Goal: Task Accomplishment & Management: Manage account settings

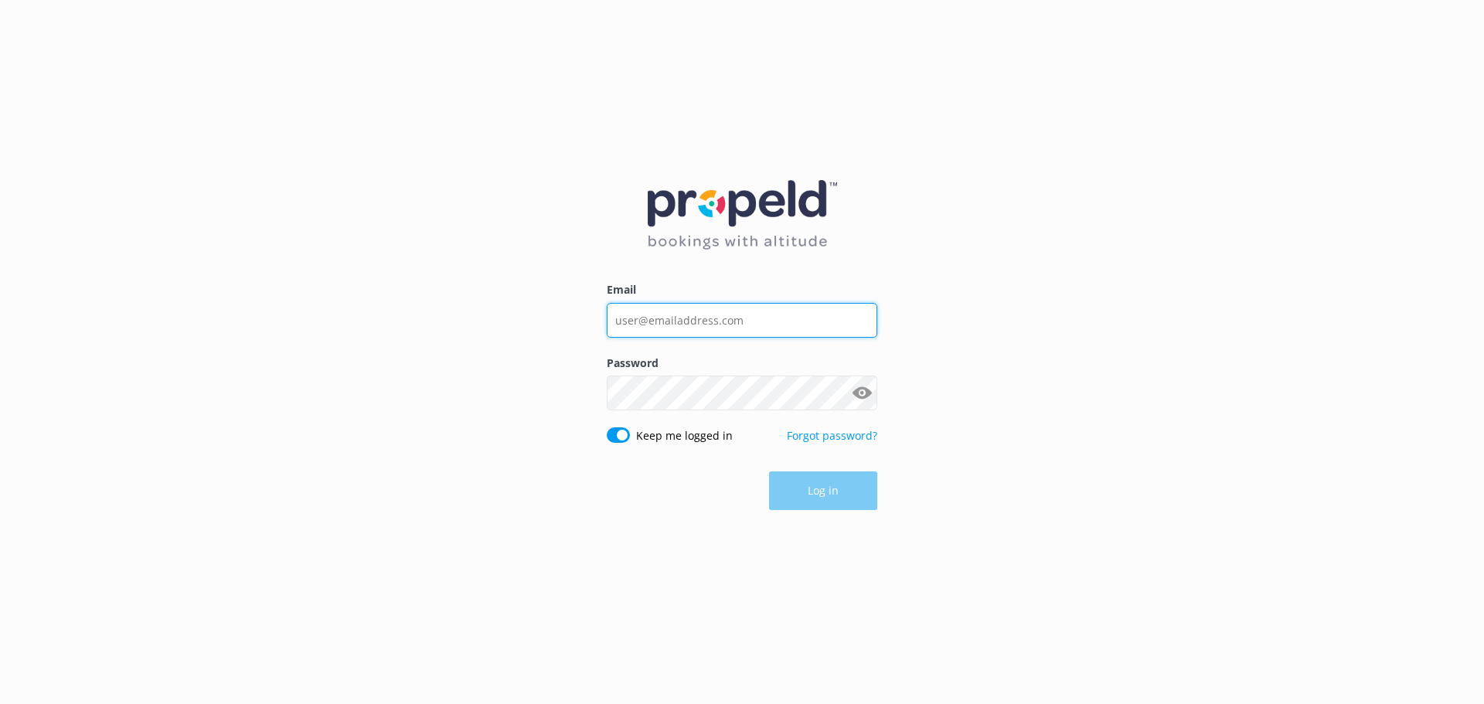
click at [697, 321] on input "Email" at bounding box center [742, 320] width 270 height 35
type input "[EMAIL_ADDRESS][DOMAIN_NAME]"
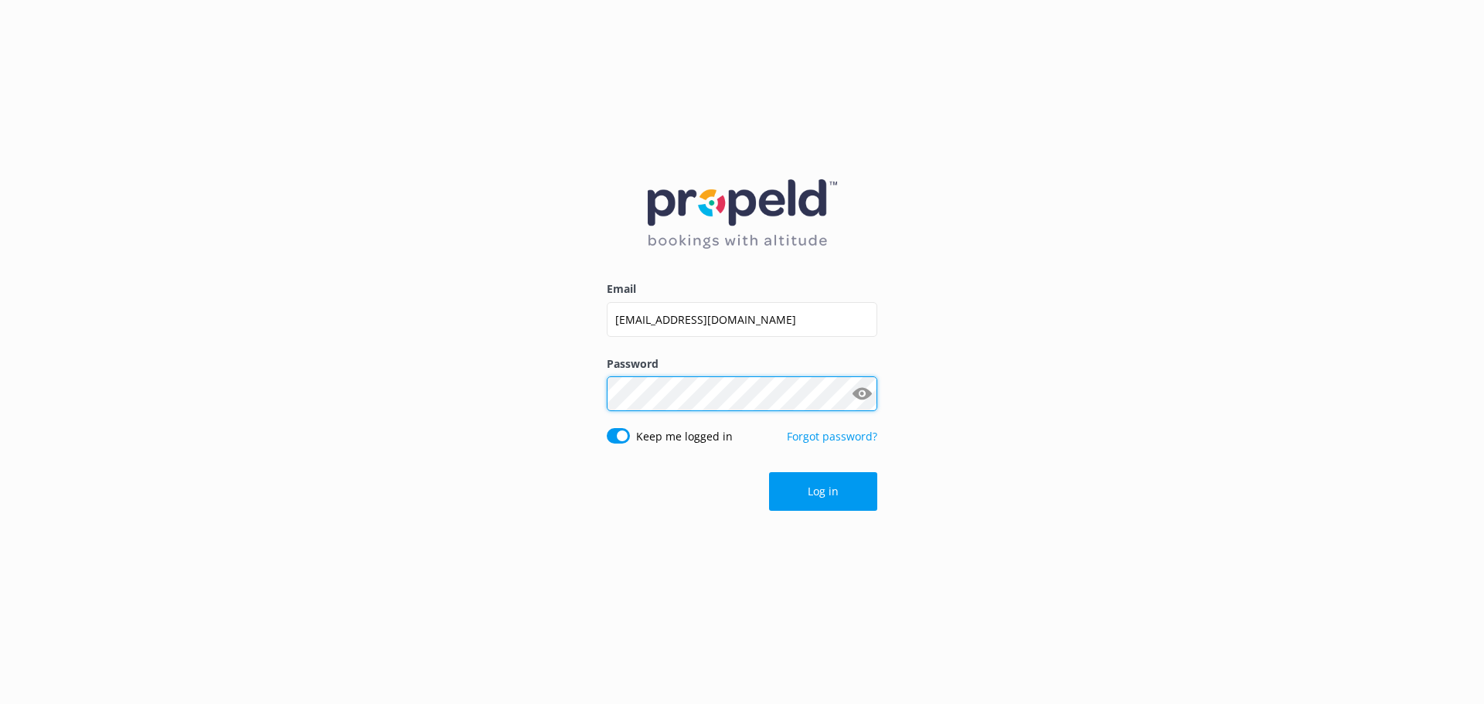
click button "Log in" at bounding box center [823, 491] width 108 height 39
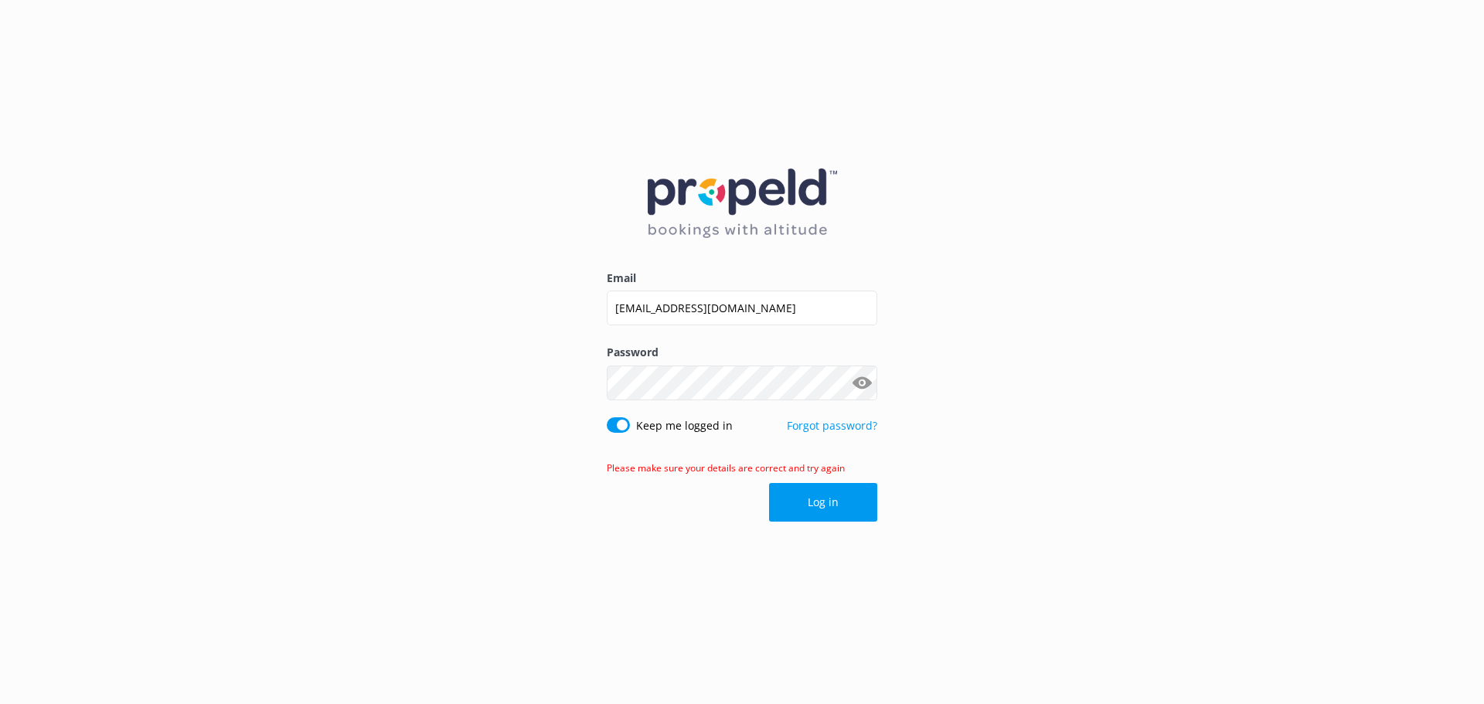
click at [863, 381] on button "Show password" at bounding box center [861, 382] width 31 height 31
click at [864, 381] on button "Show password" at bounding box center [861, 382] width 31 height 31
click at [843, 499] on button "Log in" at bounding box center [823, 502] width 108 height 39
click at [862, 387] on button "Show password" at bounding box center [861, 382] width 31 height 31
click at [855, 505] on button "Log in" at bounding box center [823, 502] width 108 height 39
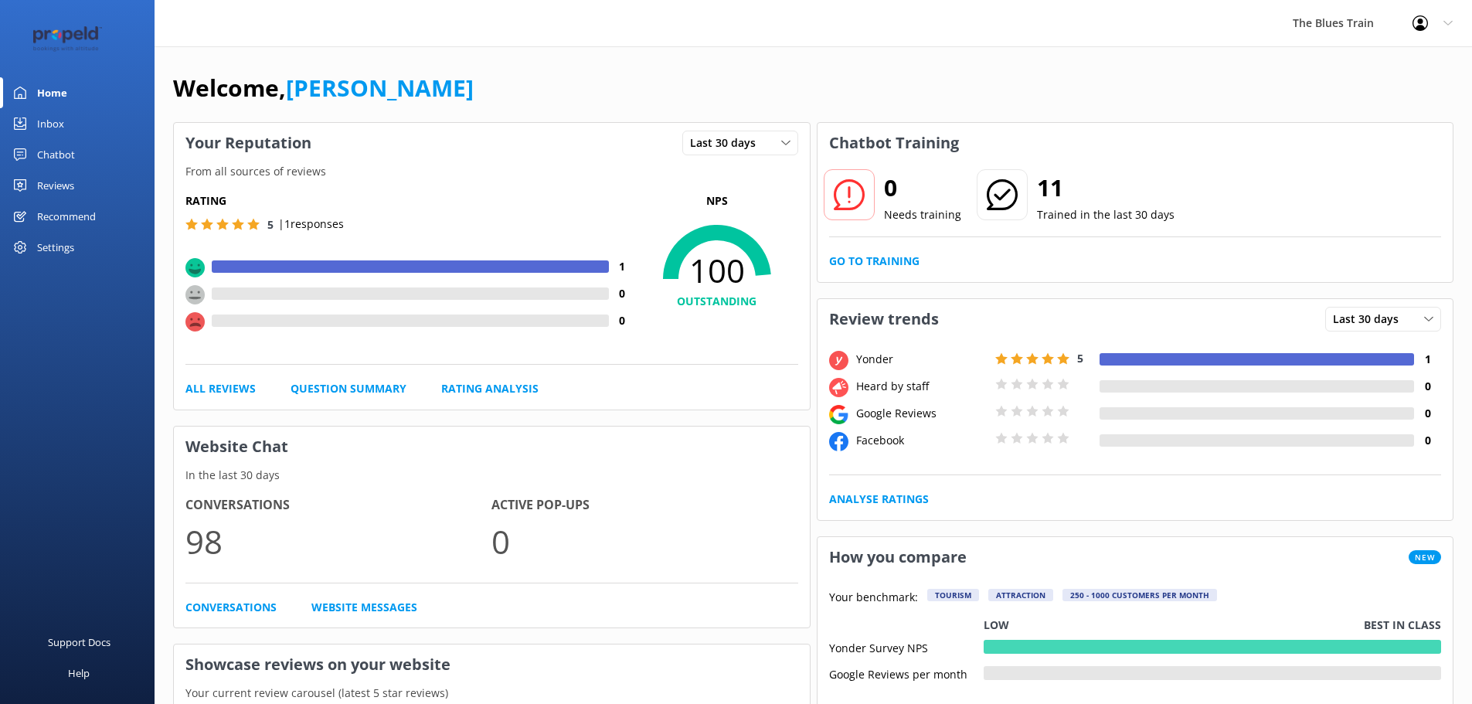
click at [50, 123] on div "Inbox" at bounding box center [50, 123] width 27 height 31
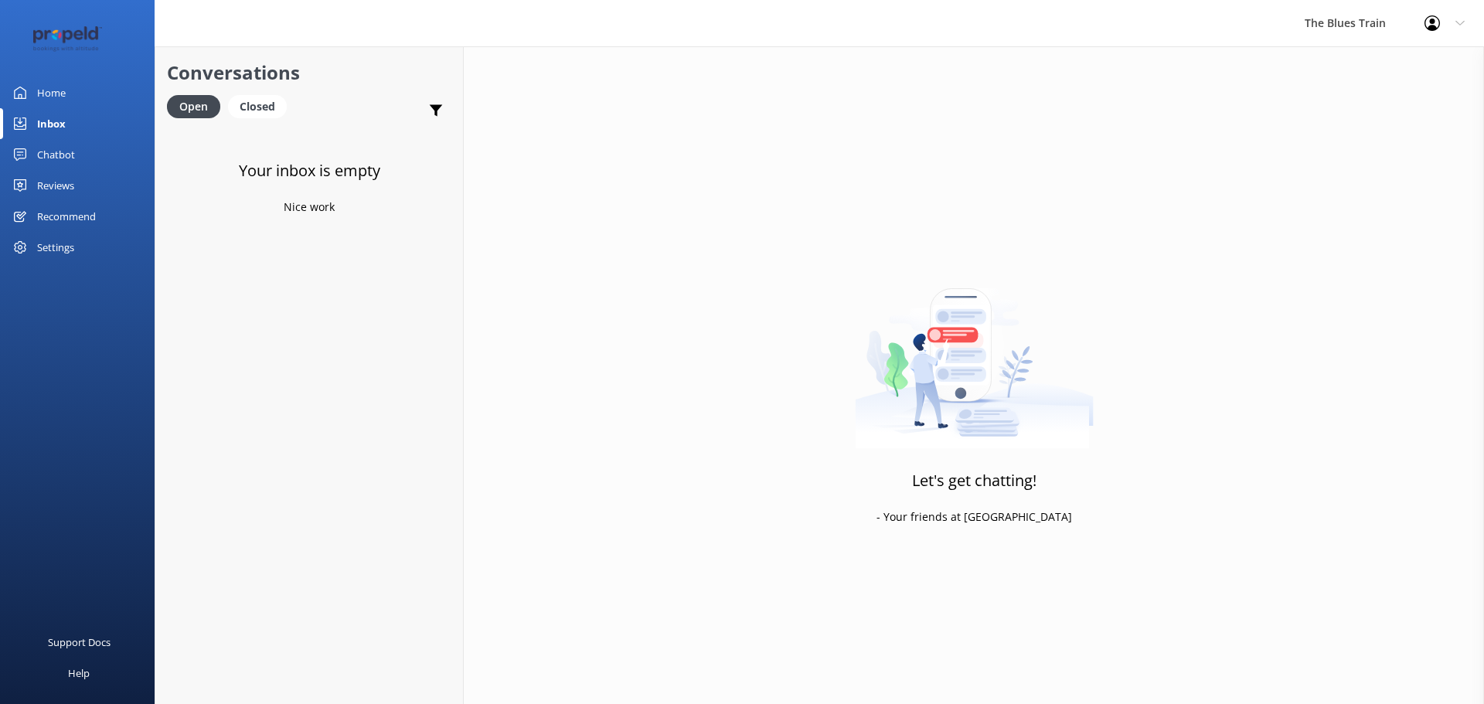
click at [81, 90] on link "Home" at bounding box center [77, 92] width 155 height 31
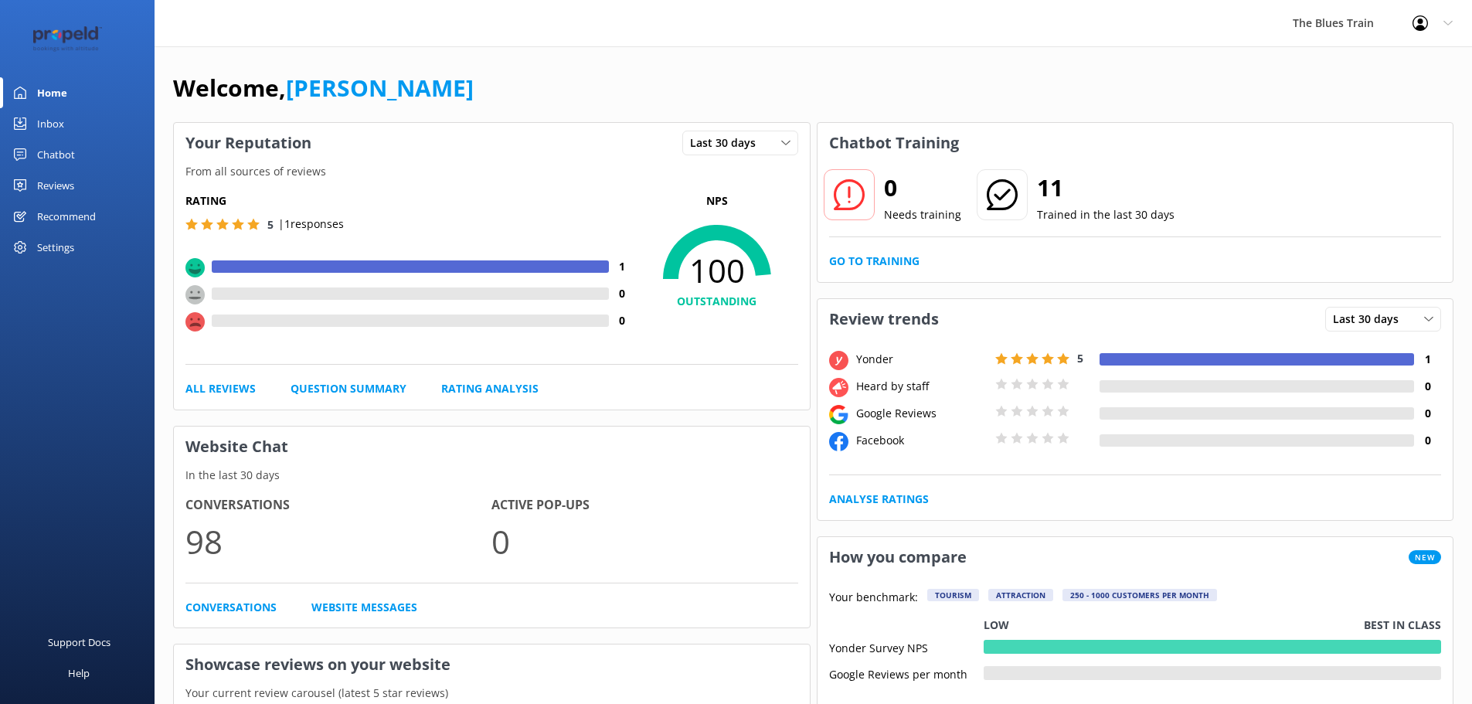
click at [46, 128] on div "Inbox" at bounding box center [50, 123] width 27 height 31
